Goal: Navigation & Orientation: Understand site structure

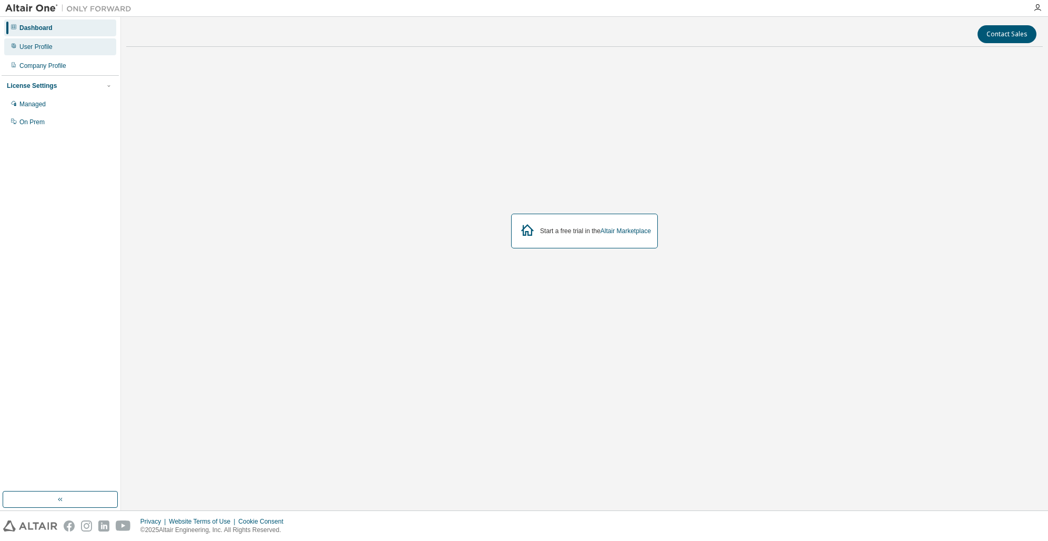
click at [54, 44] on div "User Profile" at bounding box center [60, 46] width 112 height 17
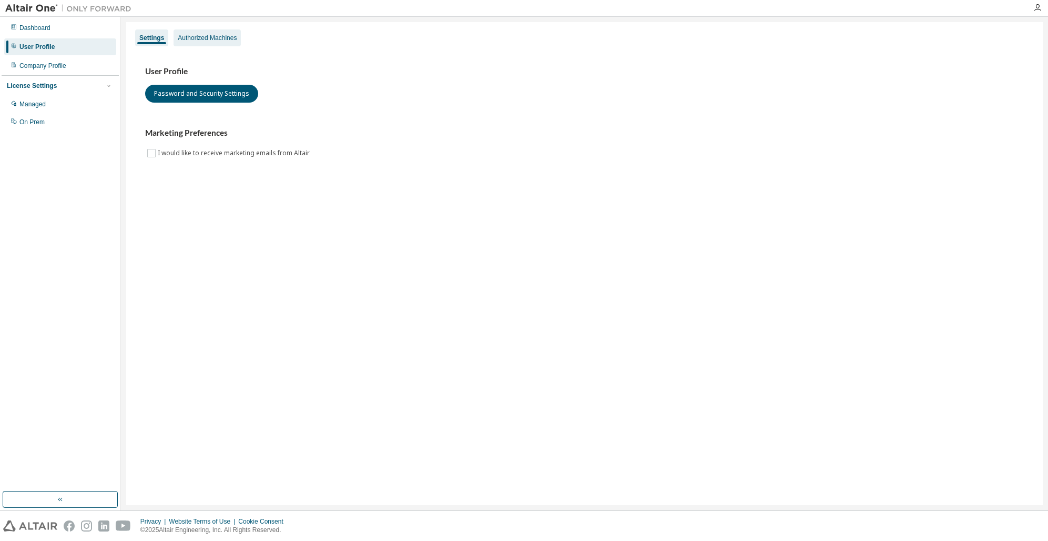
click at [198, 44] on div "Authorized Machines" at bounding box center [207, 37] width 67 height 17
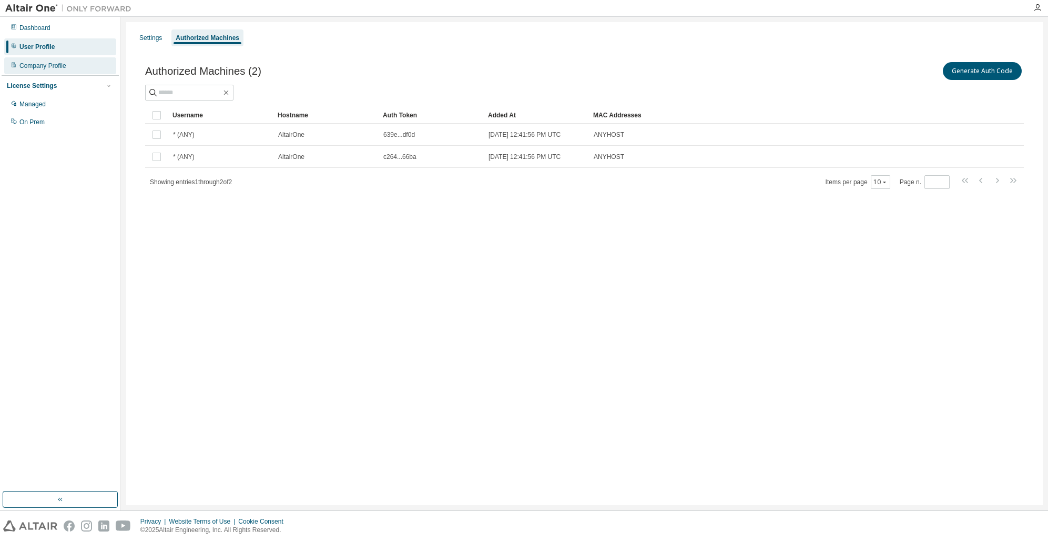
click at [46, 69] on div "Company Profile" at bounding box center [42, 66] width 47 height 8
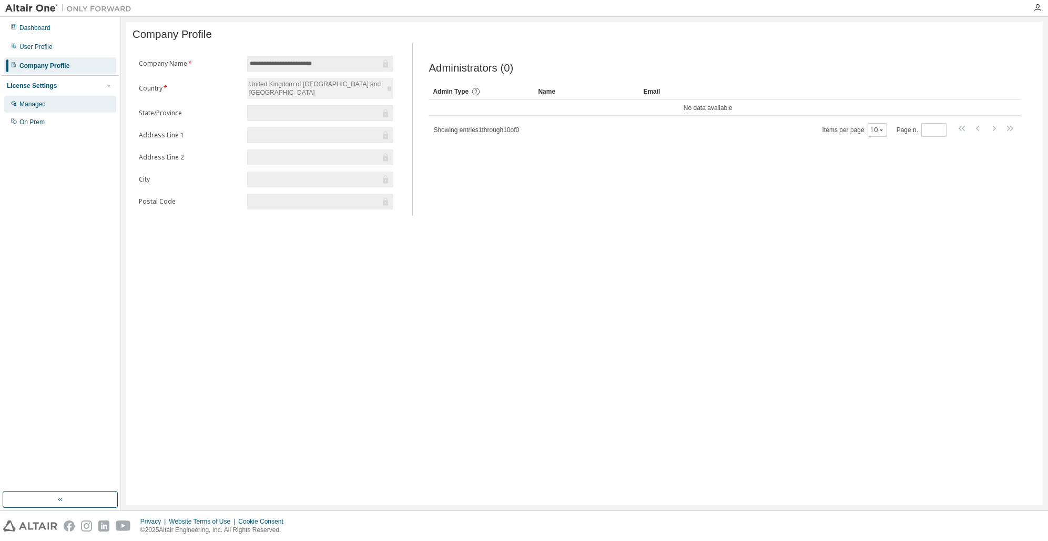
click at [38, 104] on div "Managed" at bounding box center [32, 104] width 26 height 8
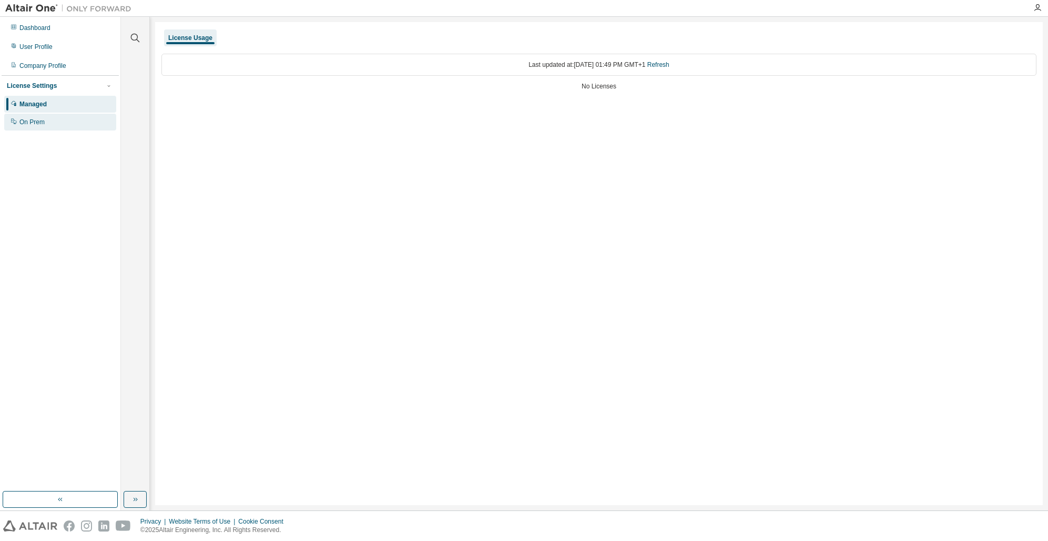
click at [45, 119] on div "On Prem" at bounding box center [60, 122] width 112 height 17
